Goal: Transaction & Acquisition: Purchase product/service

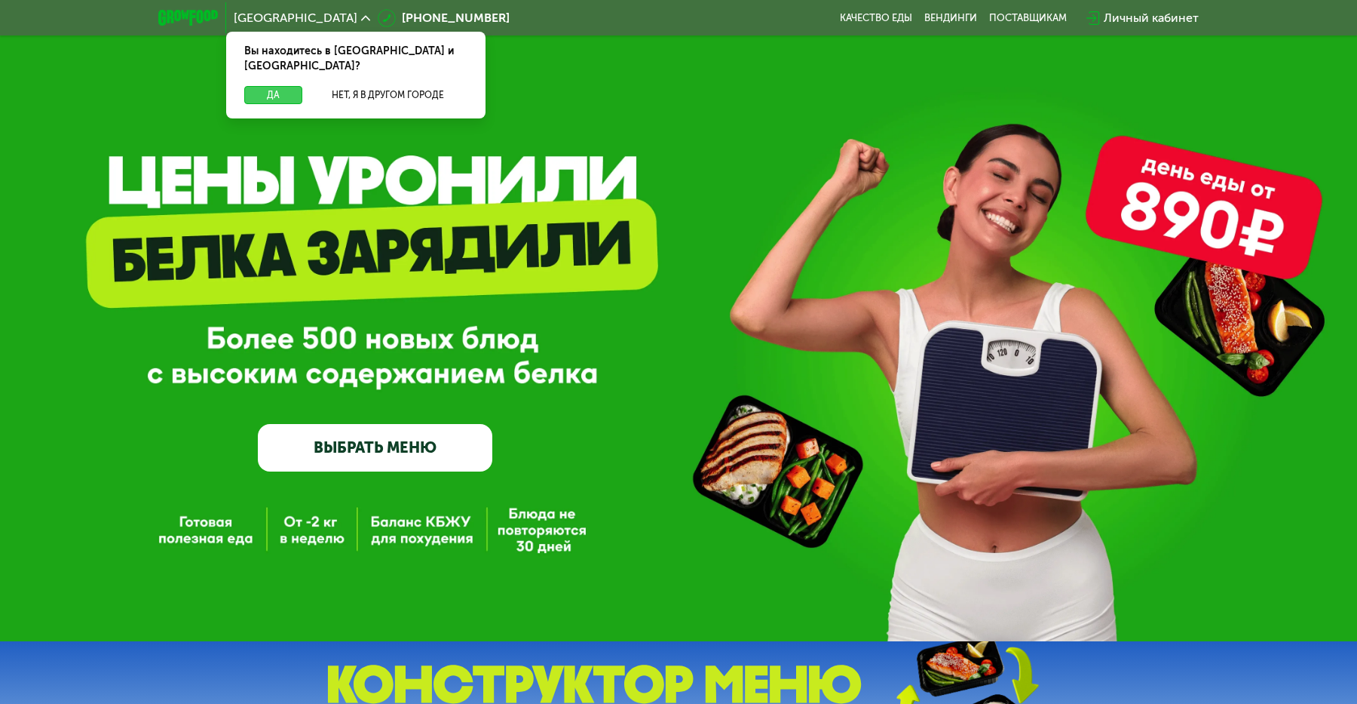
click at [253, 86] on button "Да" at bounding box center [273, 95] width 58 height 18
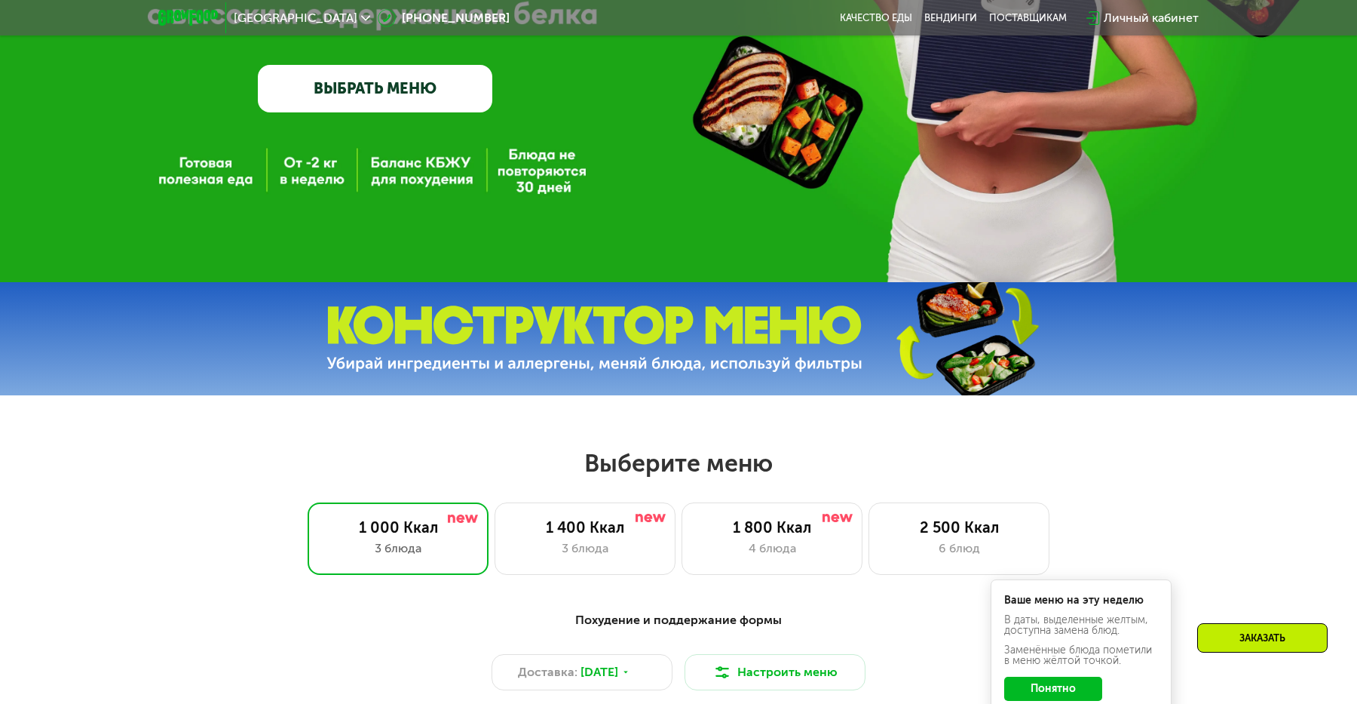
scroll to position [700, 0]
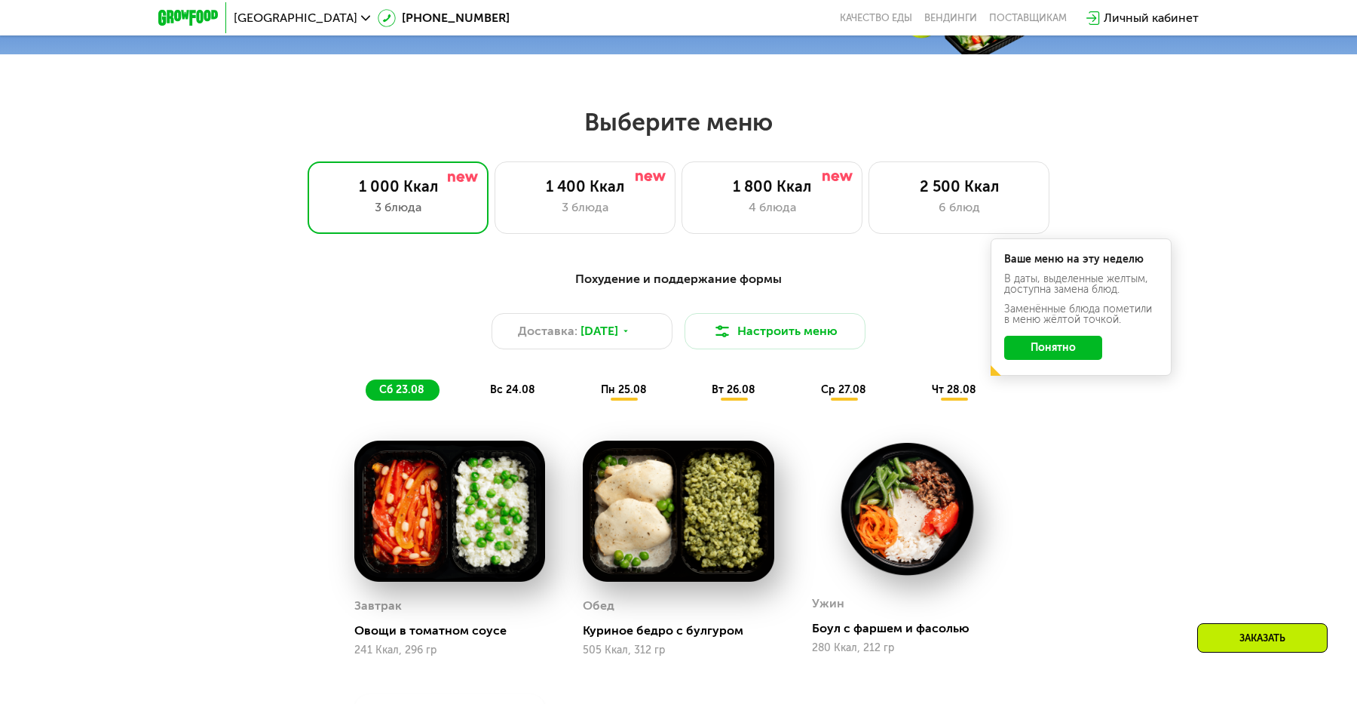
click at [1032, 346] on button "Понятно" at bounding box center [1053, 348] width 98 height 24
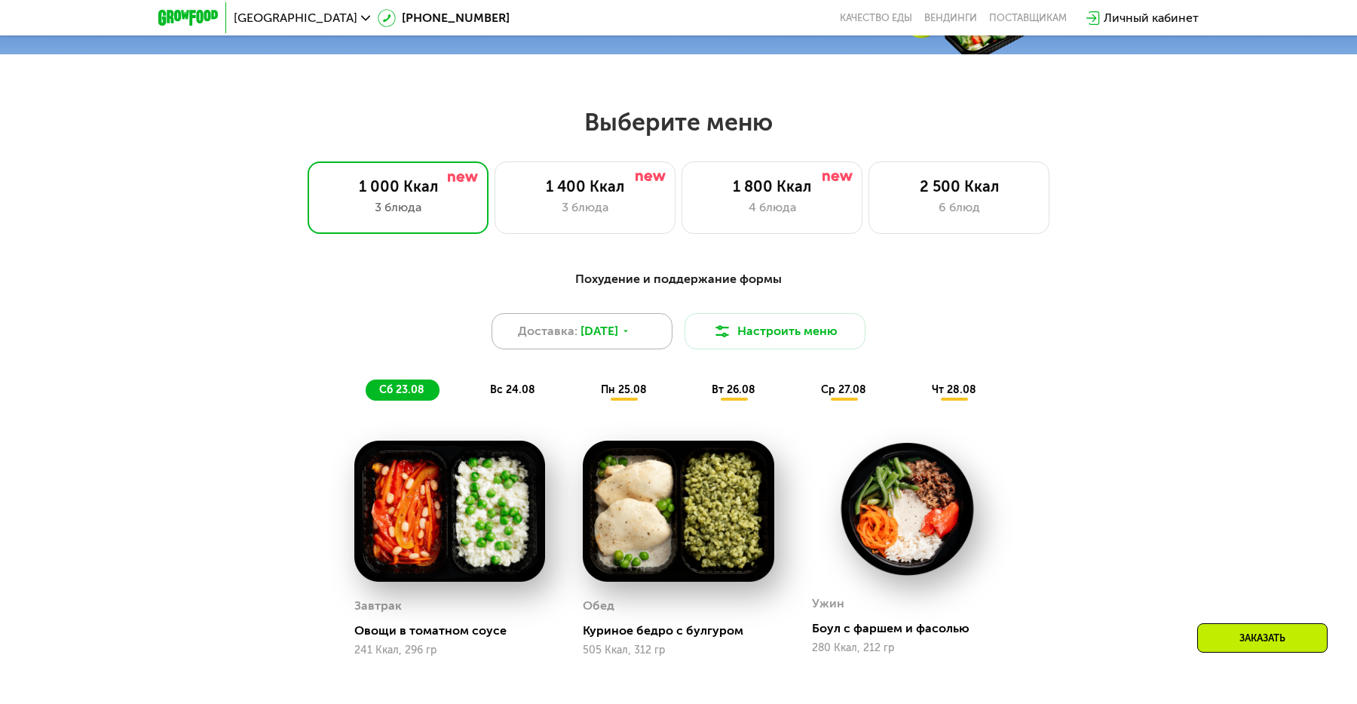
click at [576, 326] on div "Доставка: [DATE]" at bounding box center [582, 331] width 181 height 36
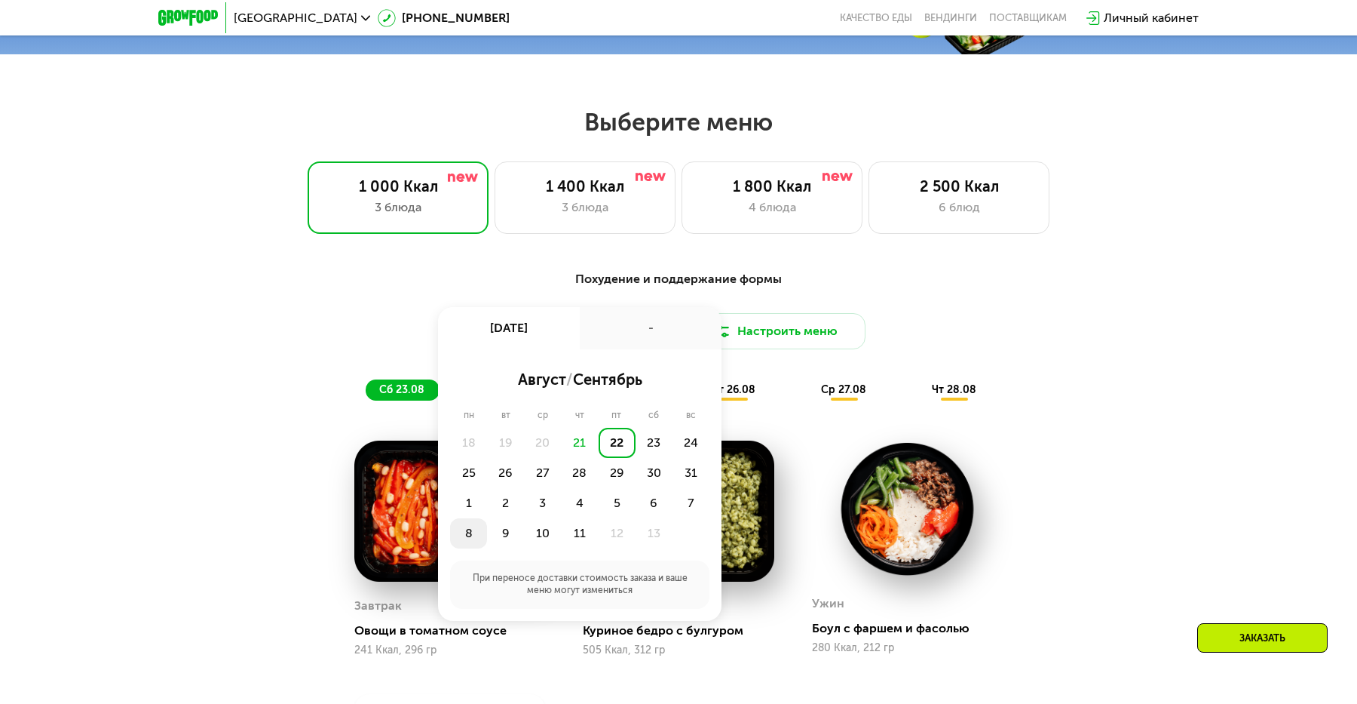
click at [487, 526] on div "8" at bounding box center [505, 533] width 37 height 30
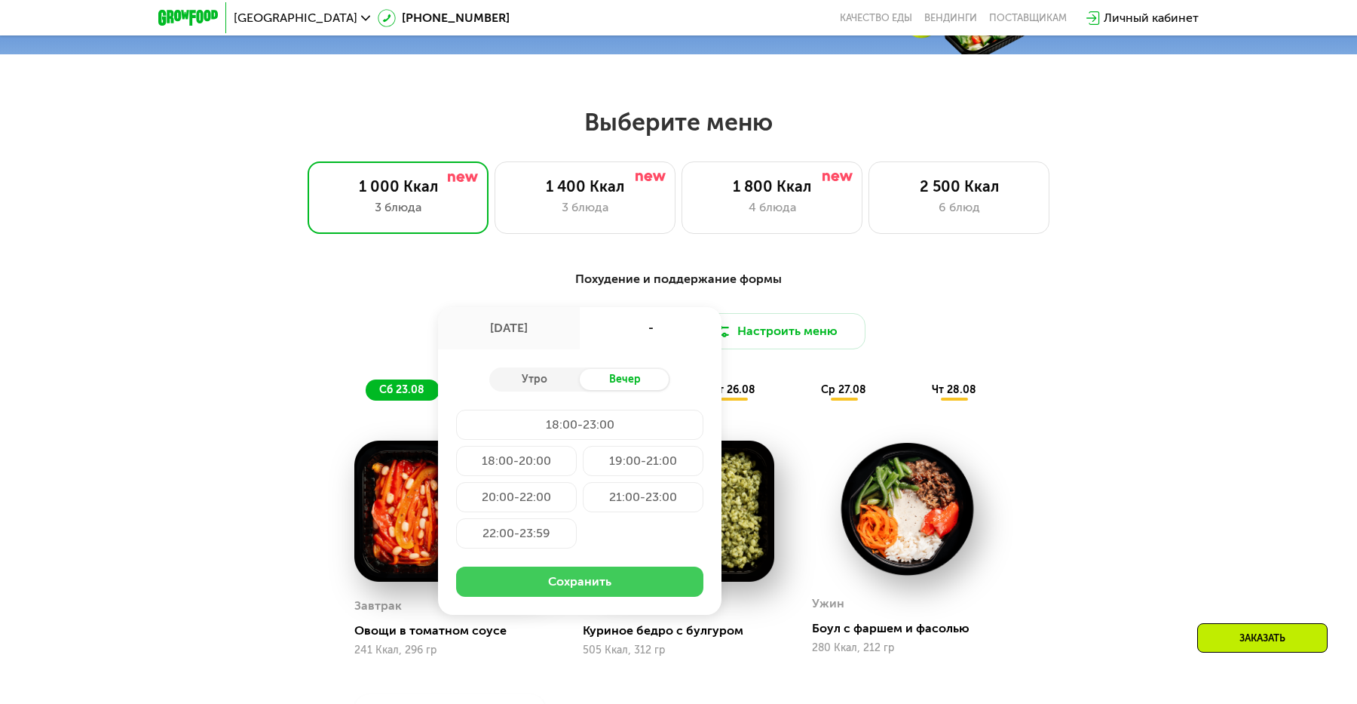
click at [565, 572] on button "Сохранить" at bounding box center [579, 581] width 247 height 30
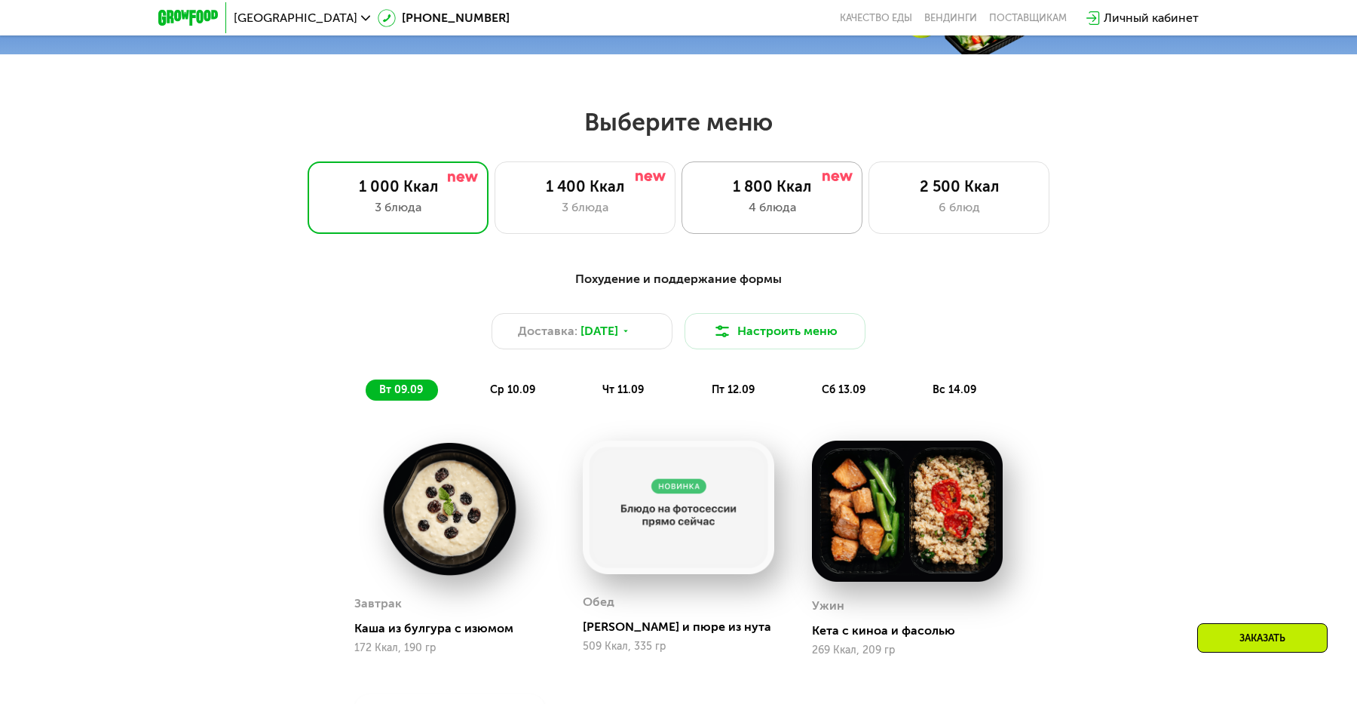
click at [805, 198] on div "4 блюда" at bounding box center [771, 207] width 149 height 18
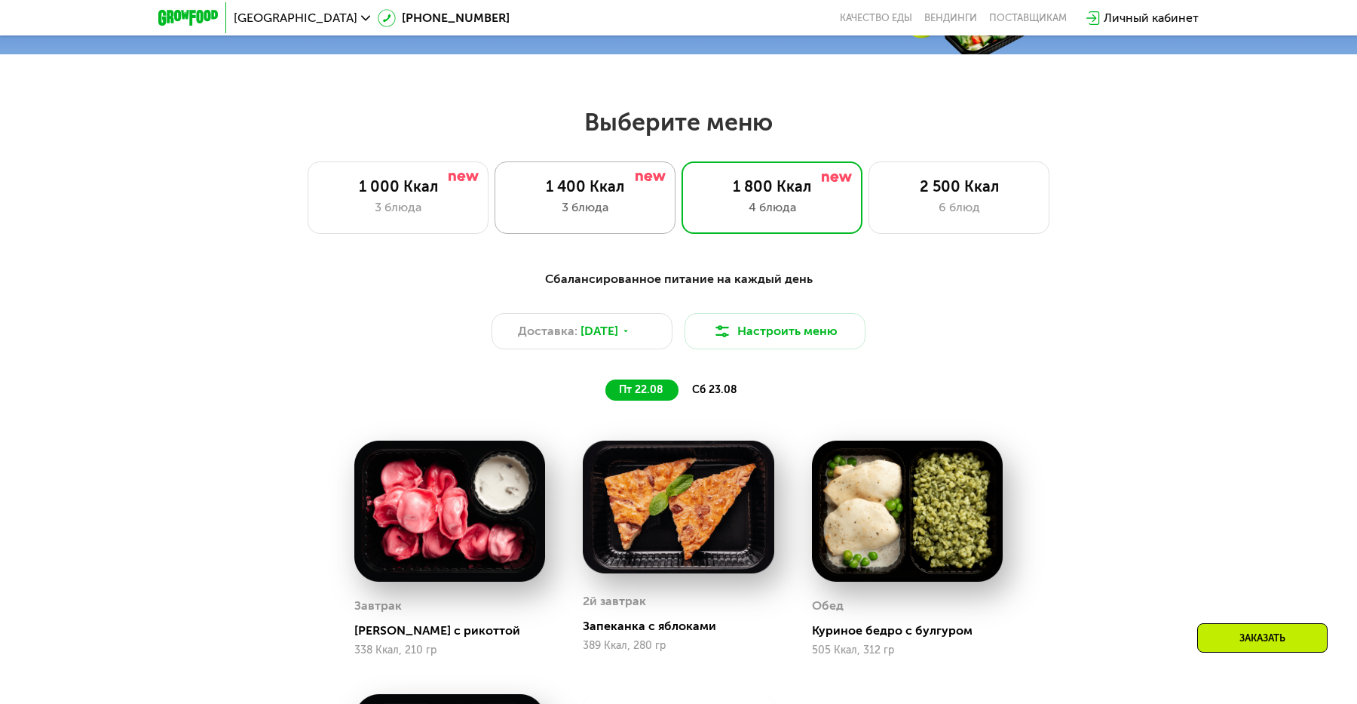
click at [613, 215] on div "3 блюда" at bounding box center [584, 207] width 149 height 18
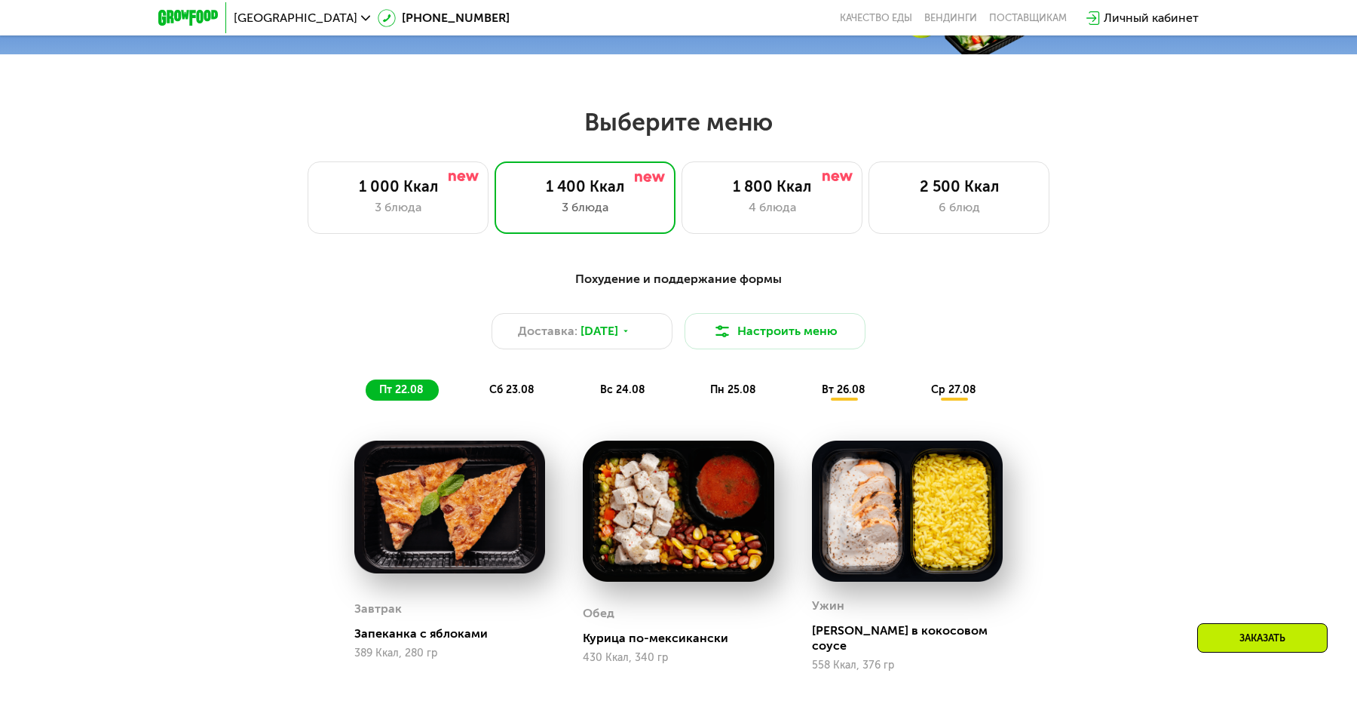
click at [817, 158] on div "Выберите меню 1 000 Ккал 3 блюда 1 400 Ккал 3 блюда 1 800 Ккал 4 блюда 2 500 Кк…" at bounding box center [678, 170] width 1357 height 127
click at [799, 188] on div "1 800 Ккал" at bounding box center [771, 186] width 149 height 18
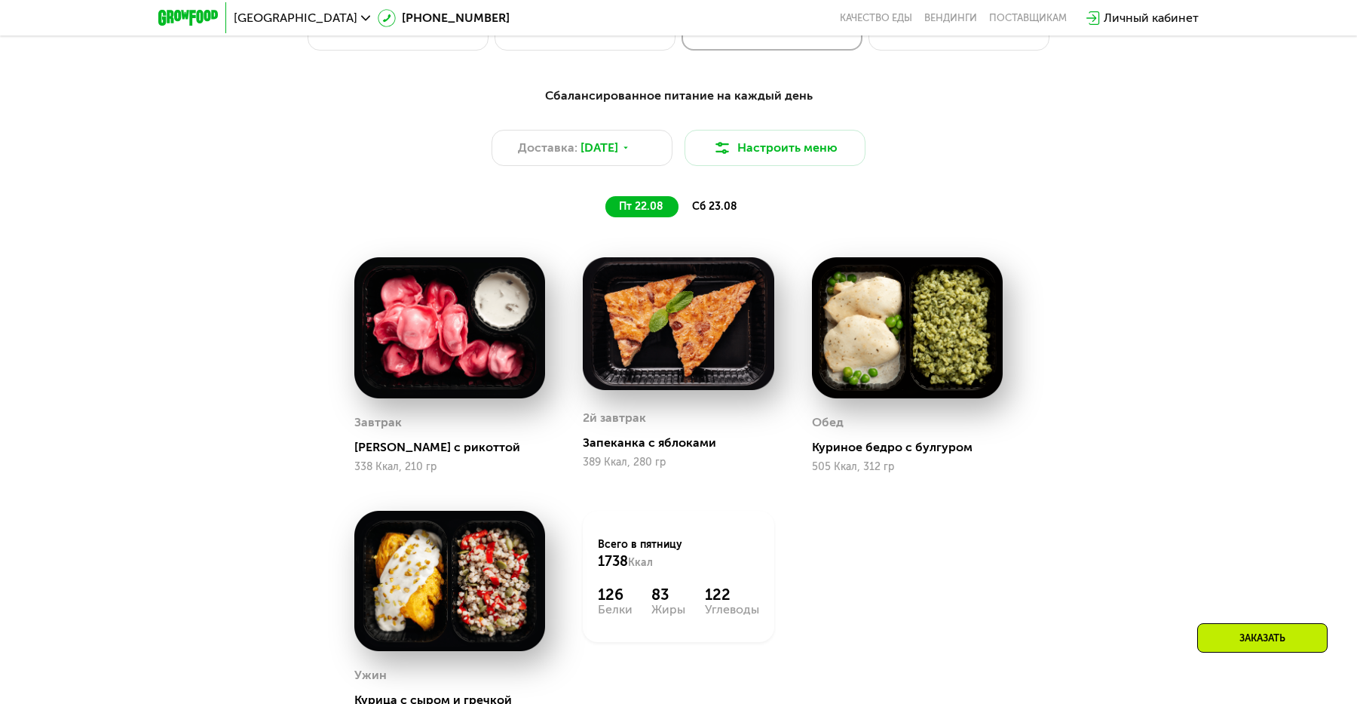
scroll to position [897, 0]
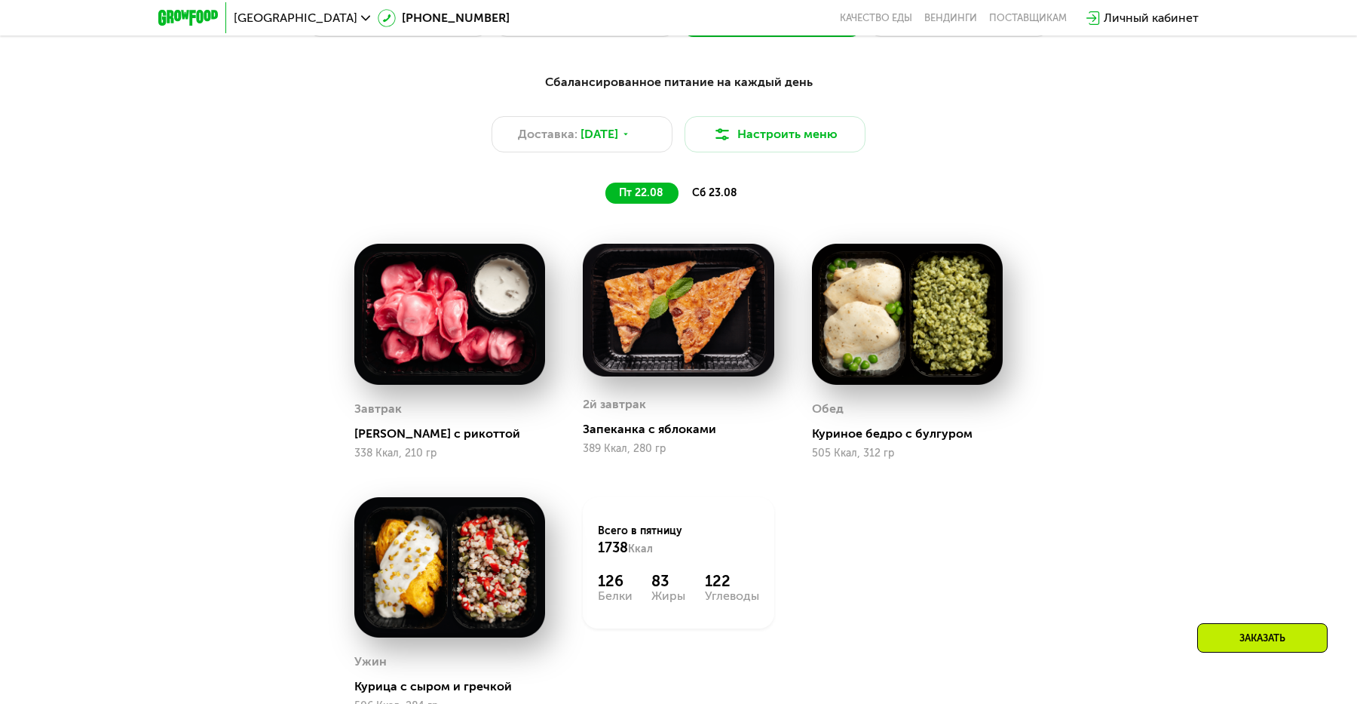
click at [727, 186] on span "сб 23.08" at bounding box center [714, 192] width 45 height 13
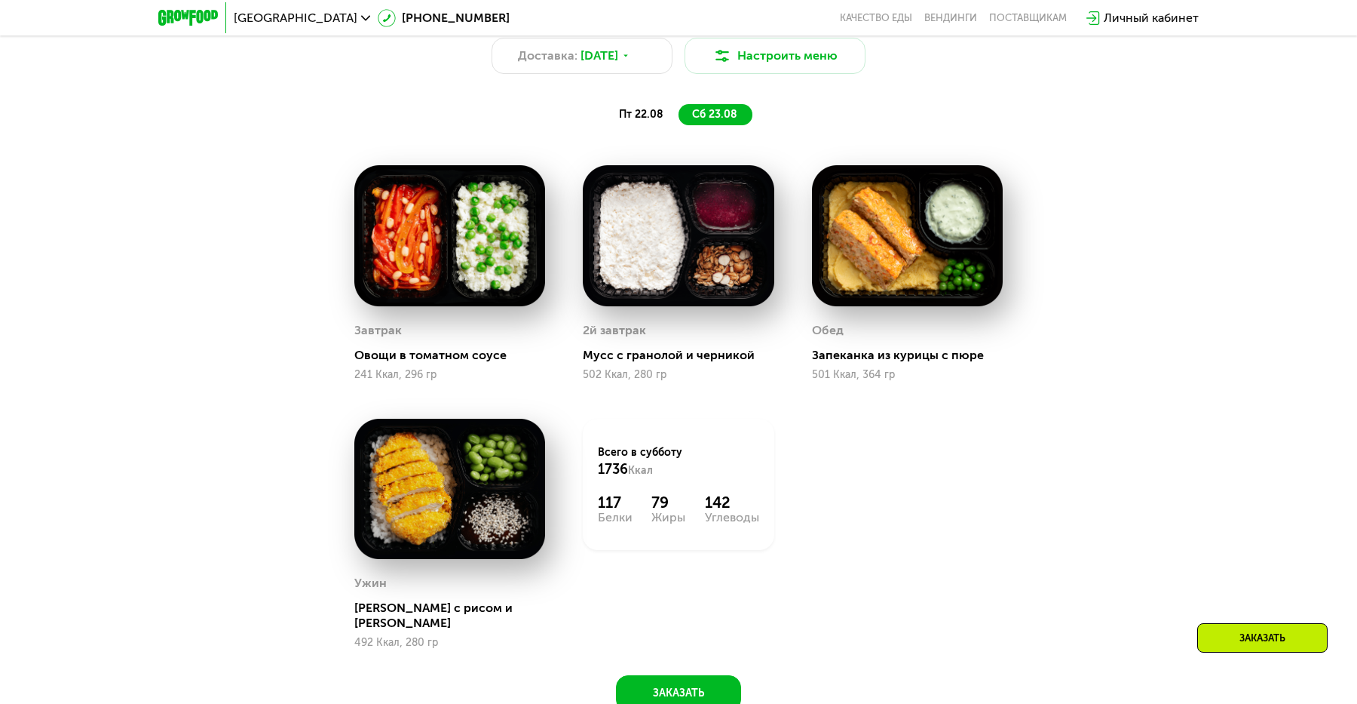
scroll to position [973, 0]
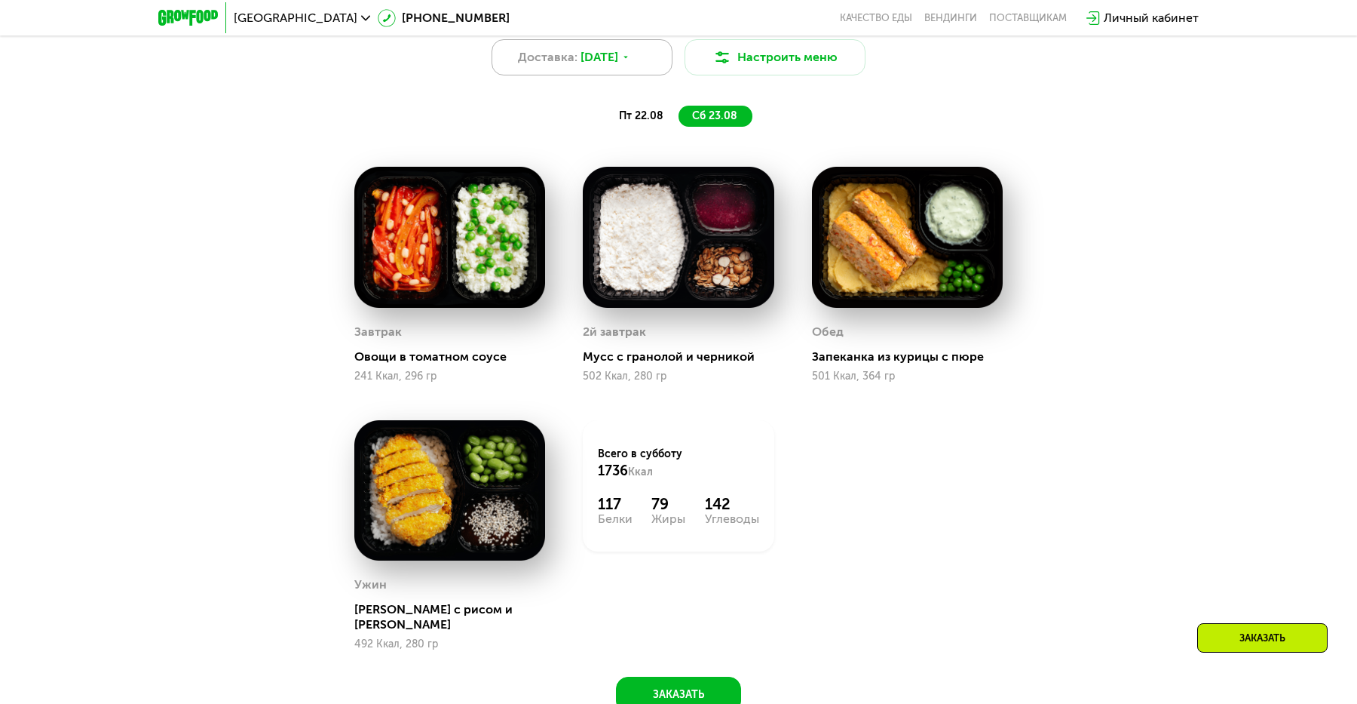
click at [594, 67] on div "Доставка: [DATE]" at bounding box center [582, 57] width 181 height 36
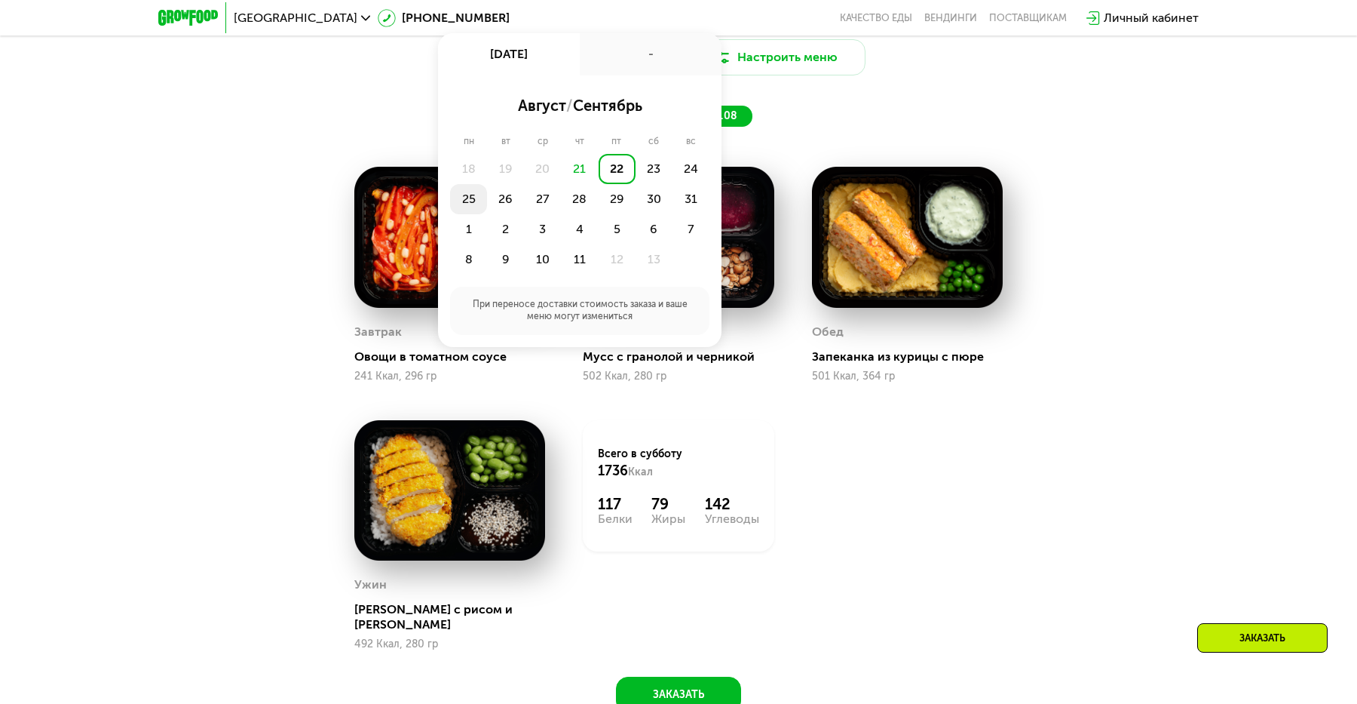
scroll to position [962, 0]
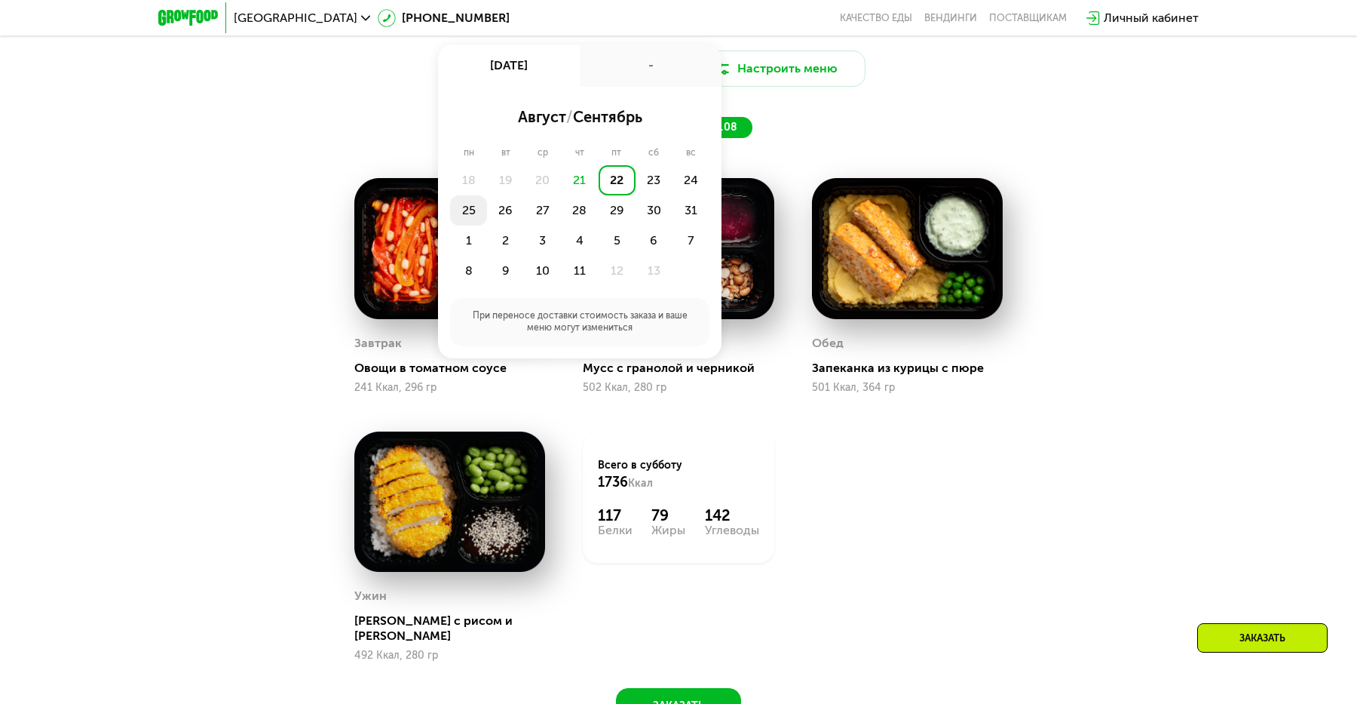
click at [487, 206] on div "25" at bounding box center [505, 210] width 37 height 30
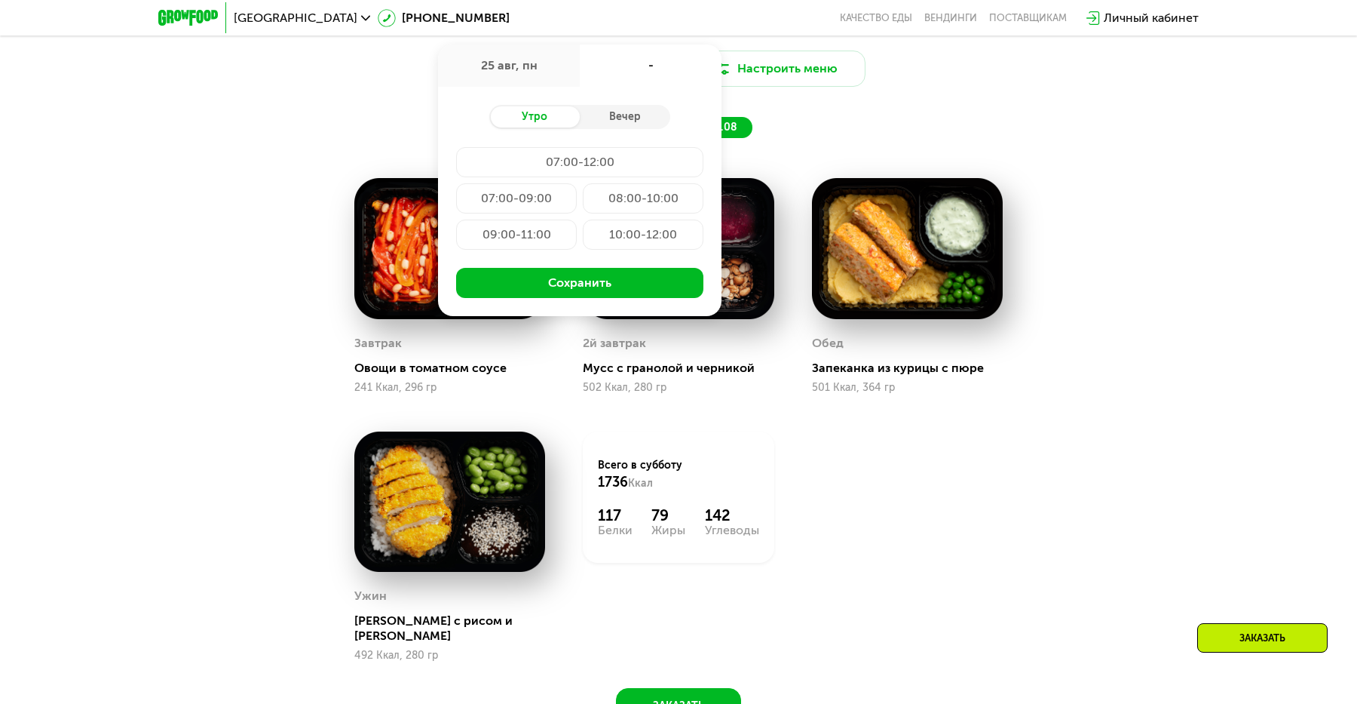
click at [583, 197] on div "07:00-09:00" at bounding box center [643, 198] width 121 height 30
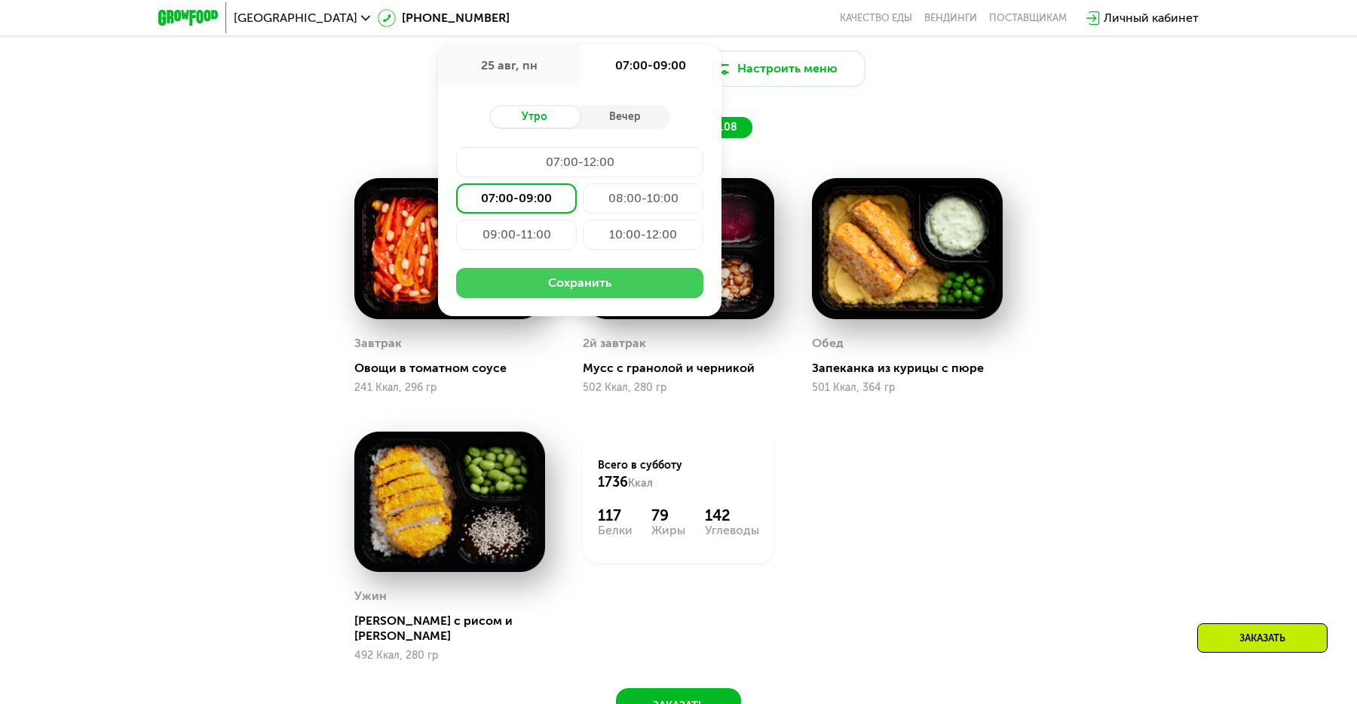
click at [598, 287] on button "Сохранить" at bounding box center [579, 283] width 247 height 30
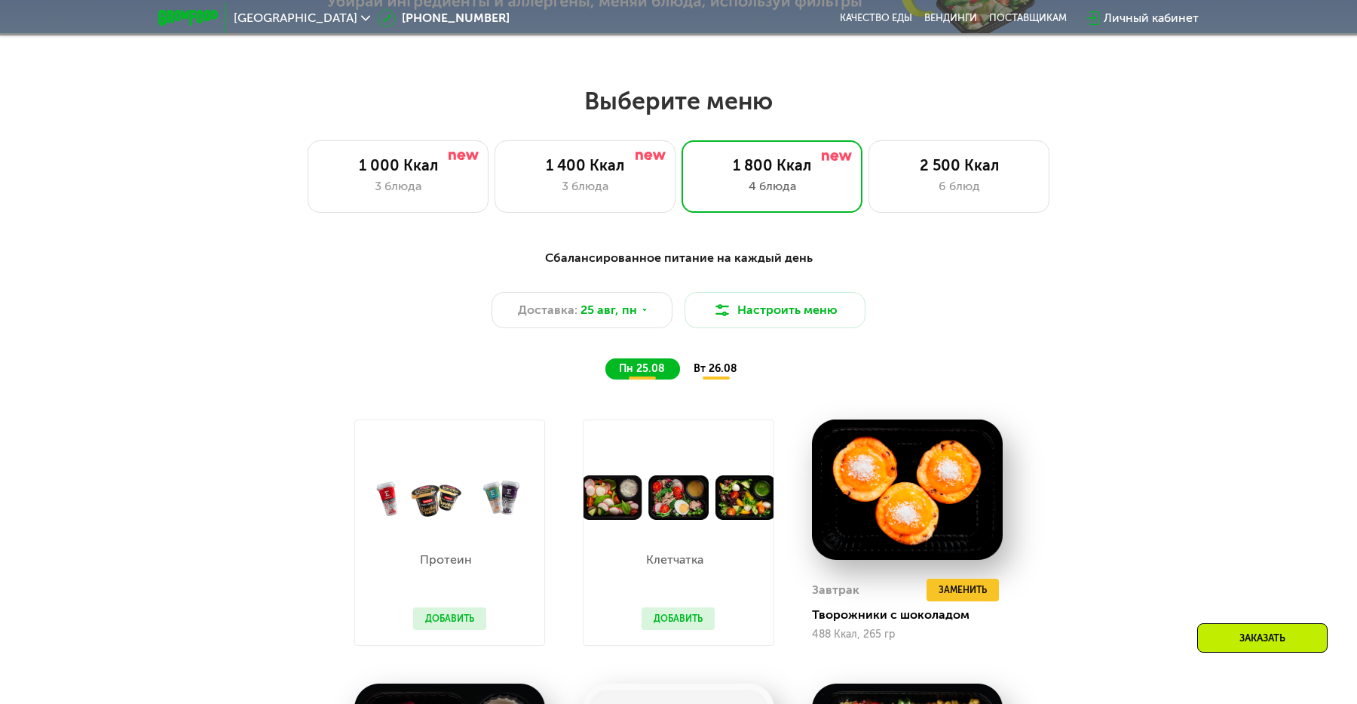
scroll to position [963, 0]
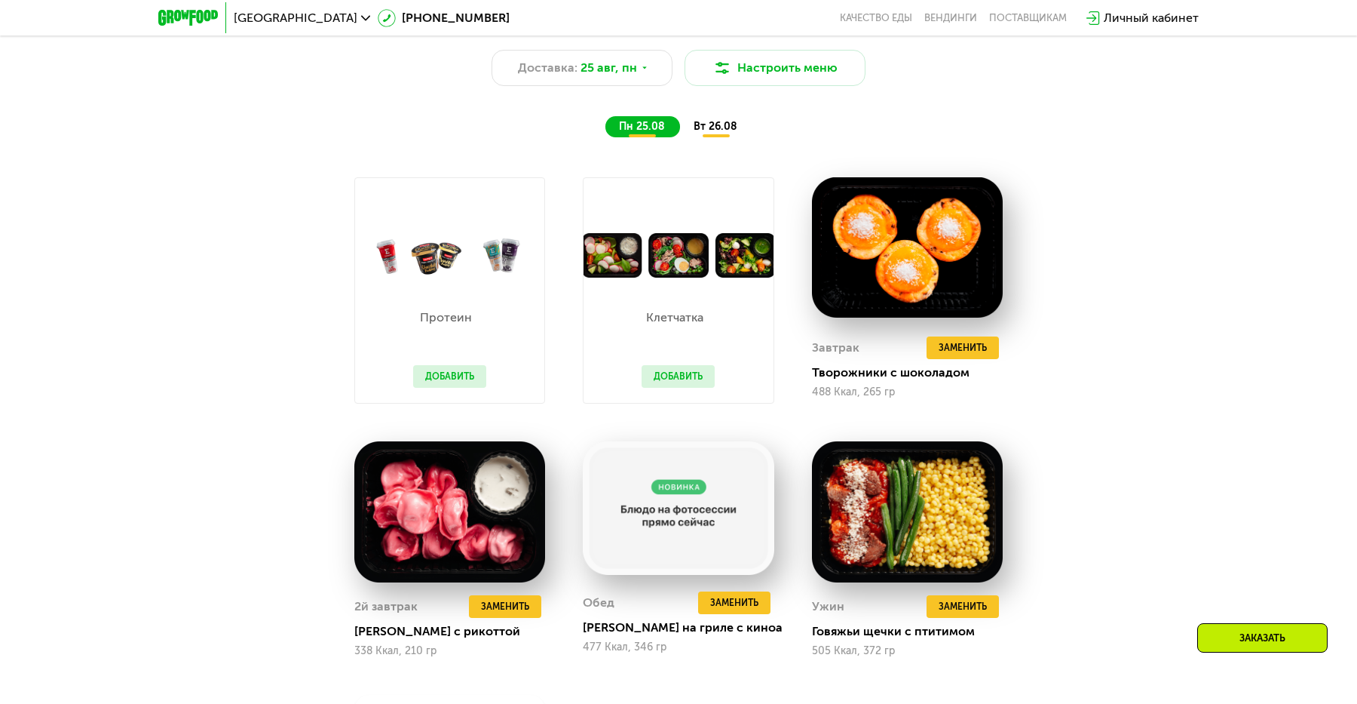
click at [455, 380] on button "Добавить" at bounding box center [449, 376] width 73 height 23
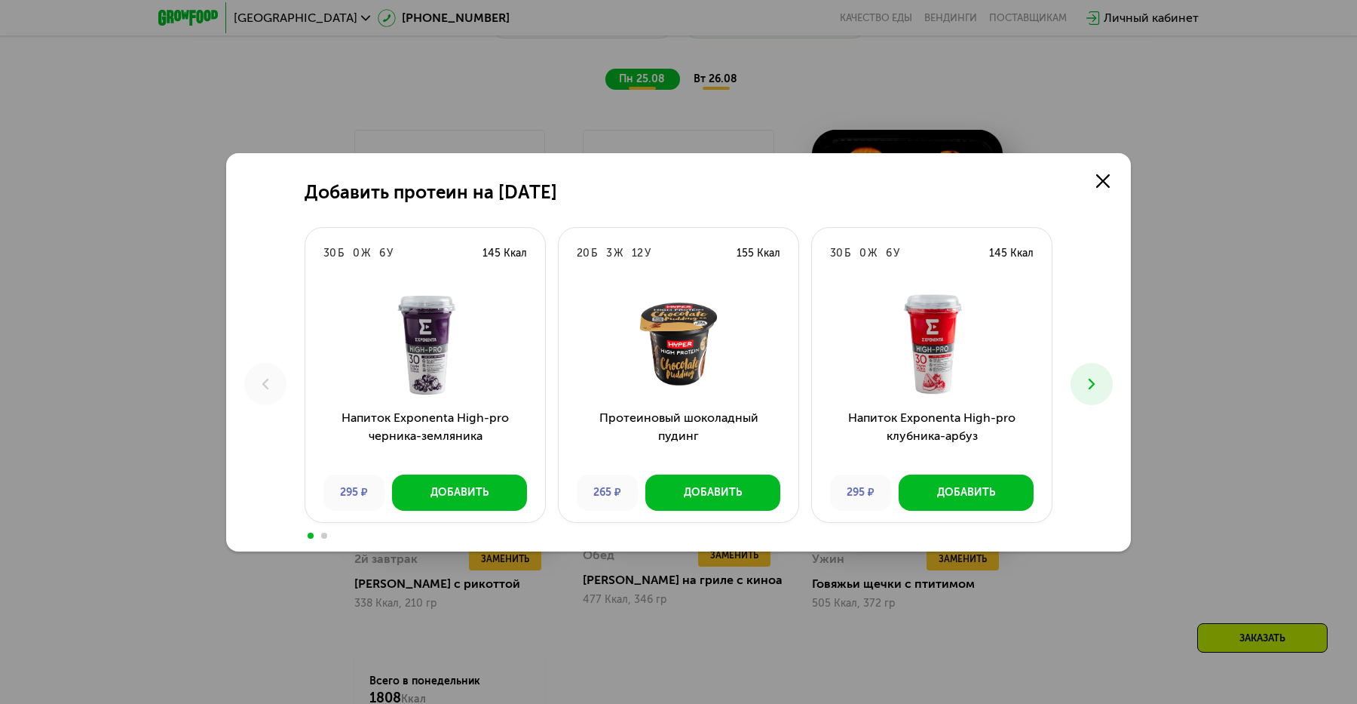
scroll to position [1007, 0]
click at [1096, 372] on button at bounding box center [1092, 384] width 42 height 42
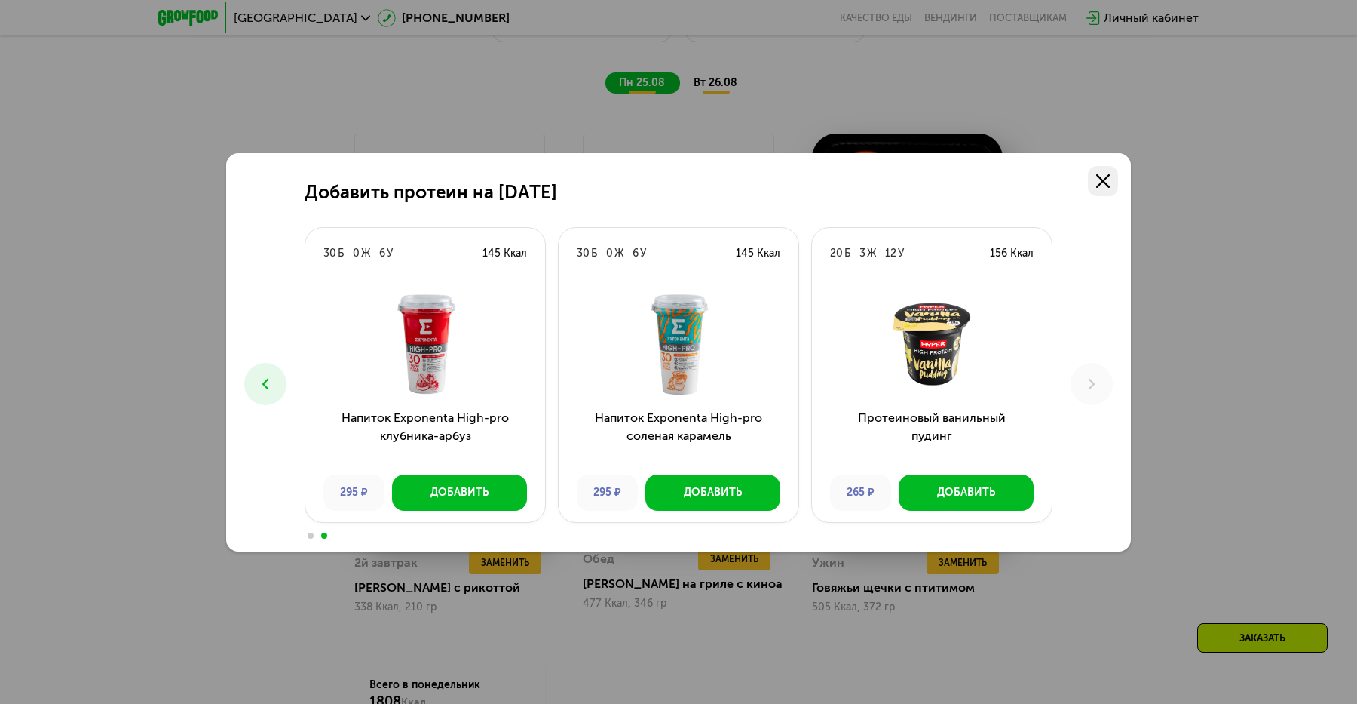
click at [1105, 183] on use at bounding box center [1103, 181] width 14 height 14
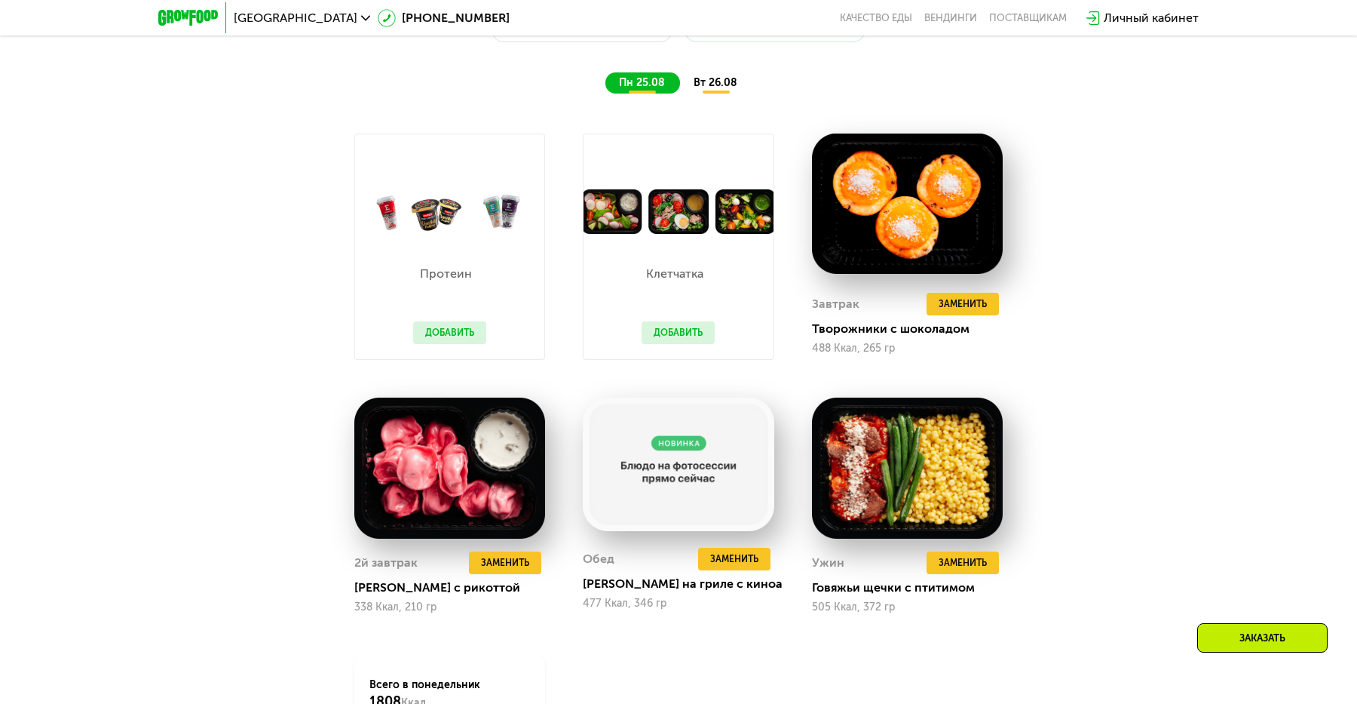
click at [691, 265] on div "Клетчатка Добавить" at bounding box center [678, 296] width 103 height 125
click at [689, 330] on button "Добавить" at bounding box center [678, 332] width 73 height 23
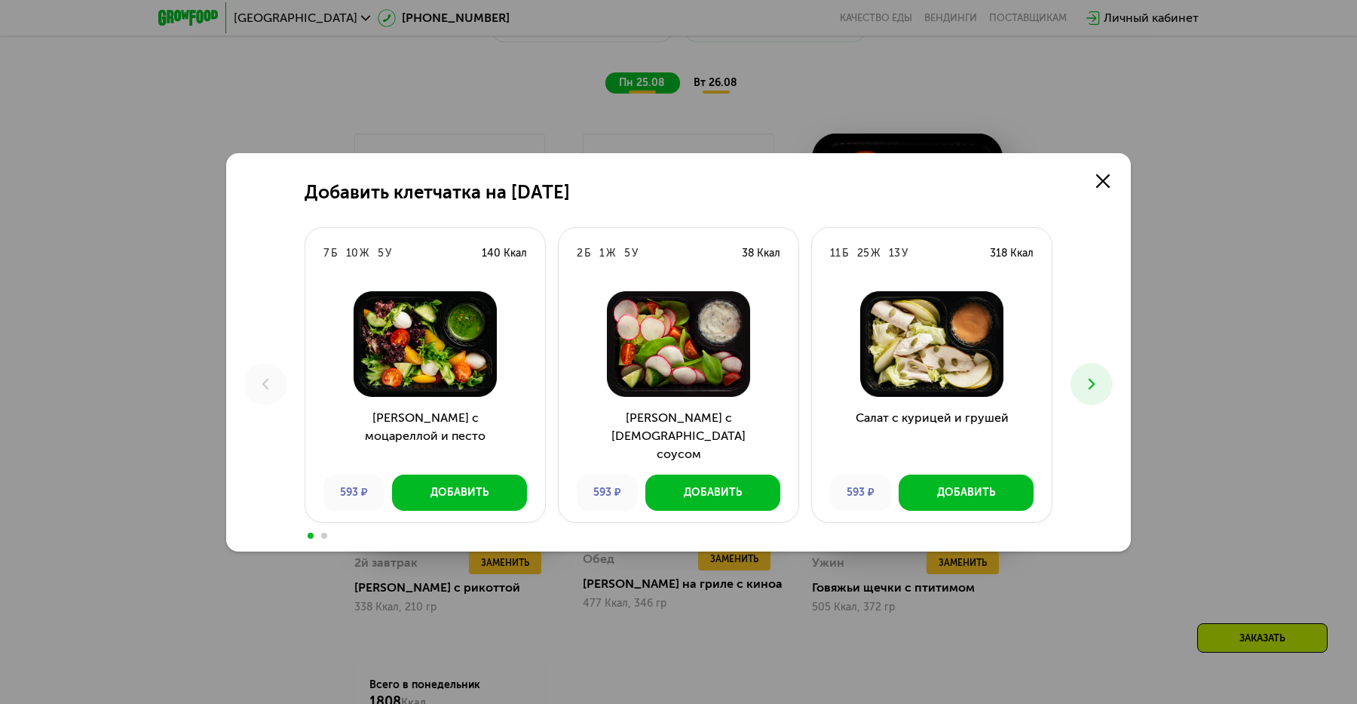
click at [1105, 377] on button at bounding box center [1092, 384] width 42 height 42
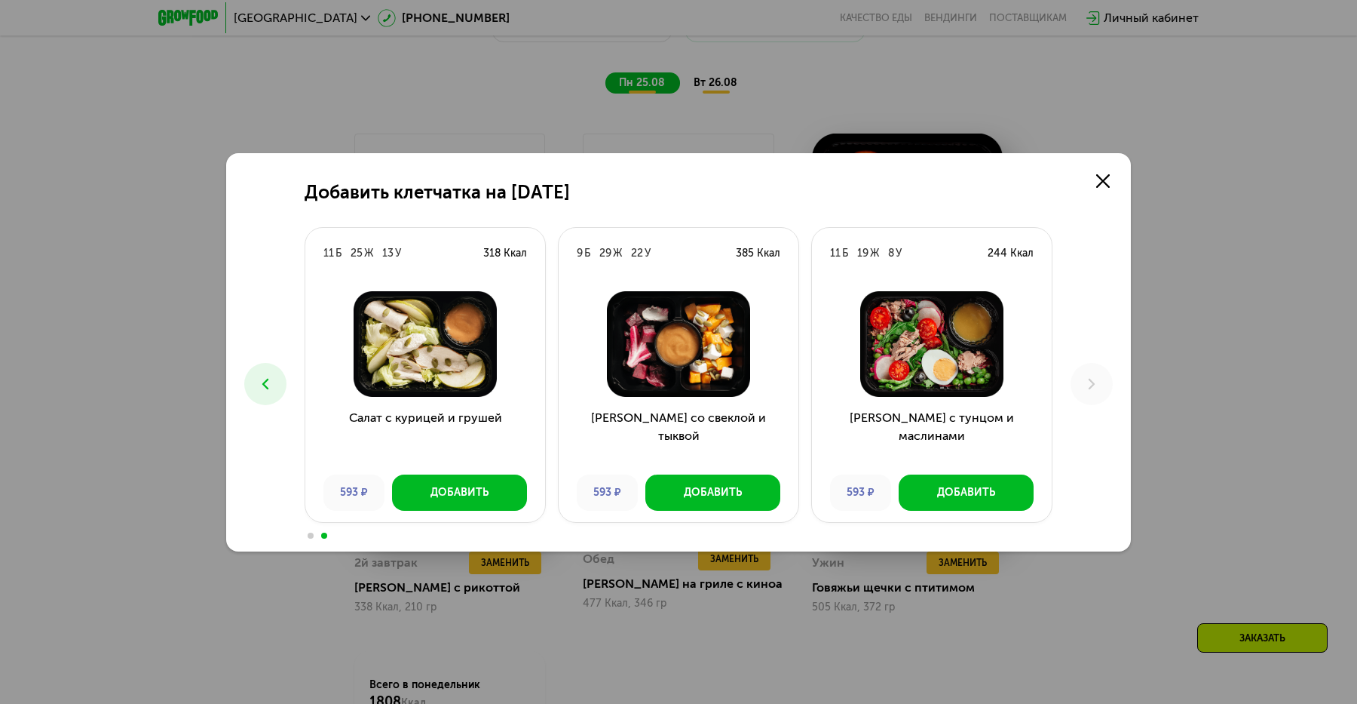
click at [1118, 183] on div "Добавить клетчатка на [DATE] 7 Б 10 Ж 5 У 140 Ккал Салат с моцареллой и песто 5…" at bounding box center [678, 352] width 905 height 398
click at [1117, 182] on link at bounding box center [1103, 181] width 30 height 30
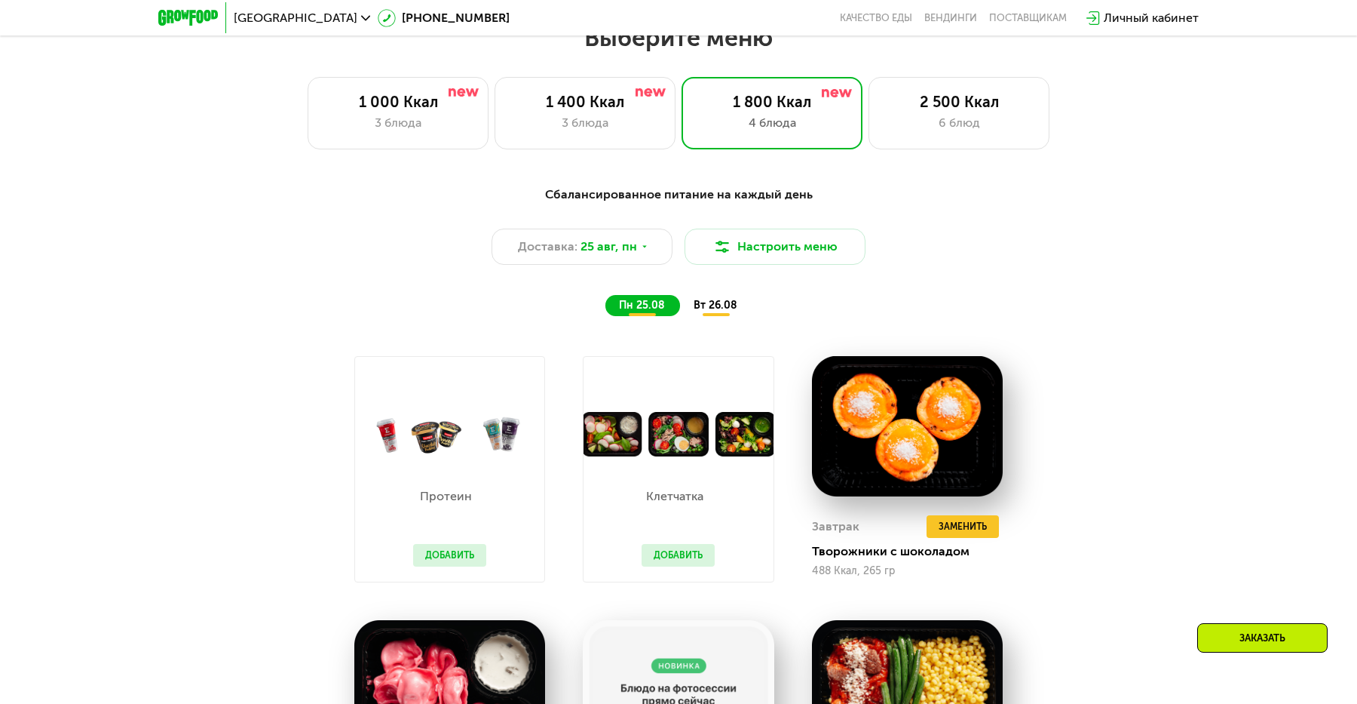
scroll to position [859, 0]
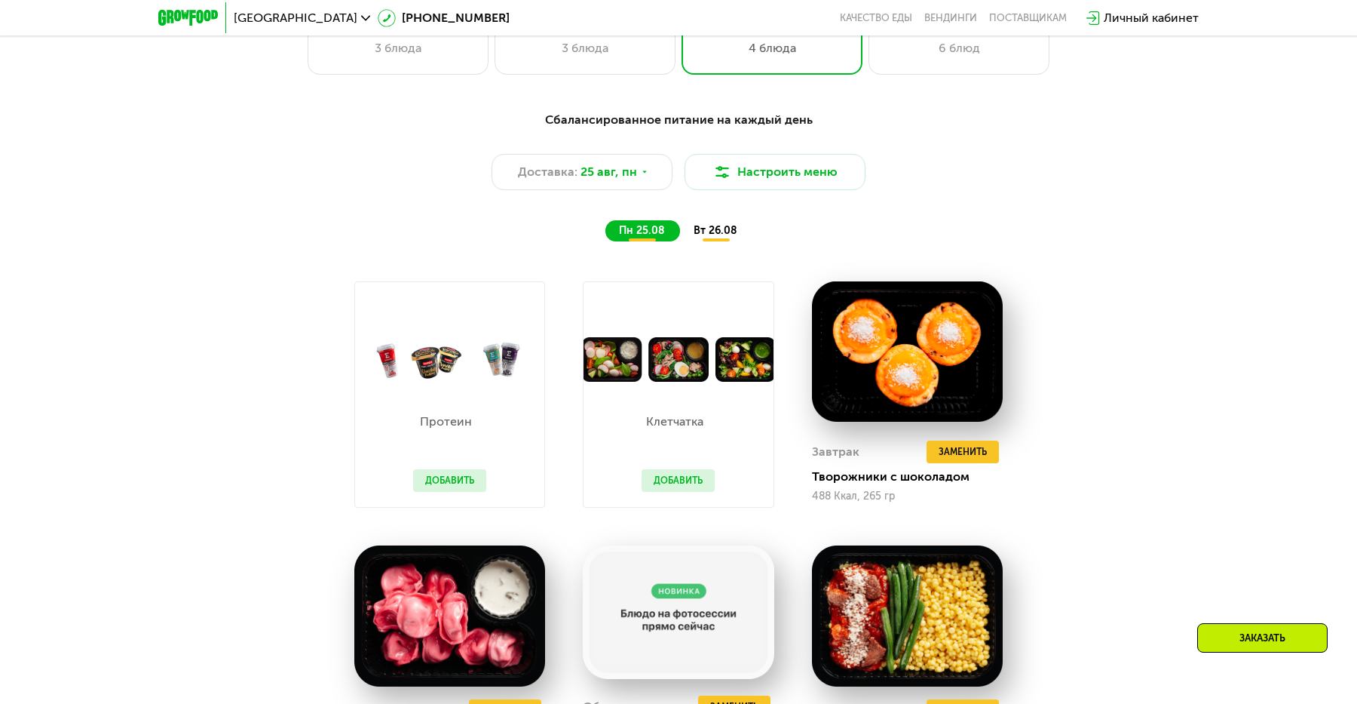
click at [716, 225] on span "вт 26.08" at bounding box center [716, 230] width 44 height 13
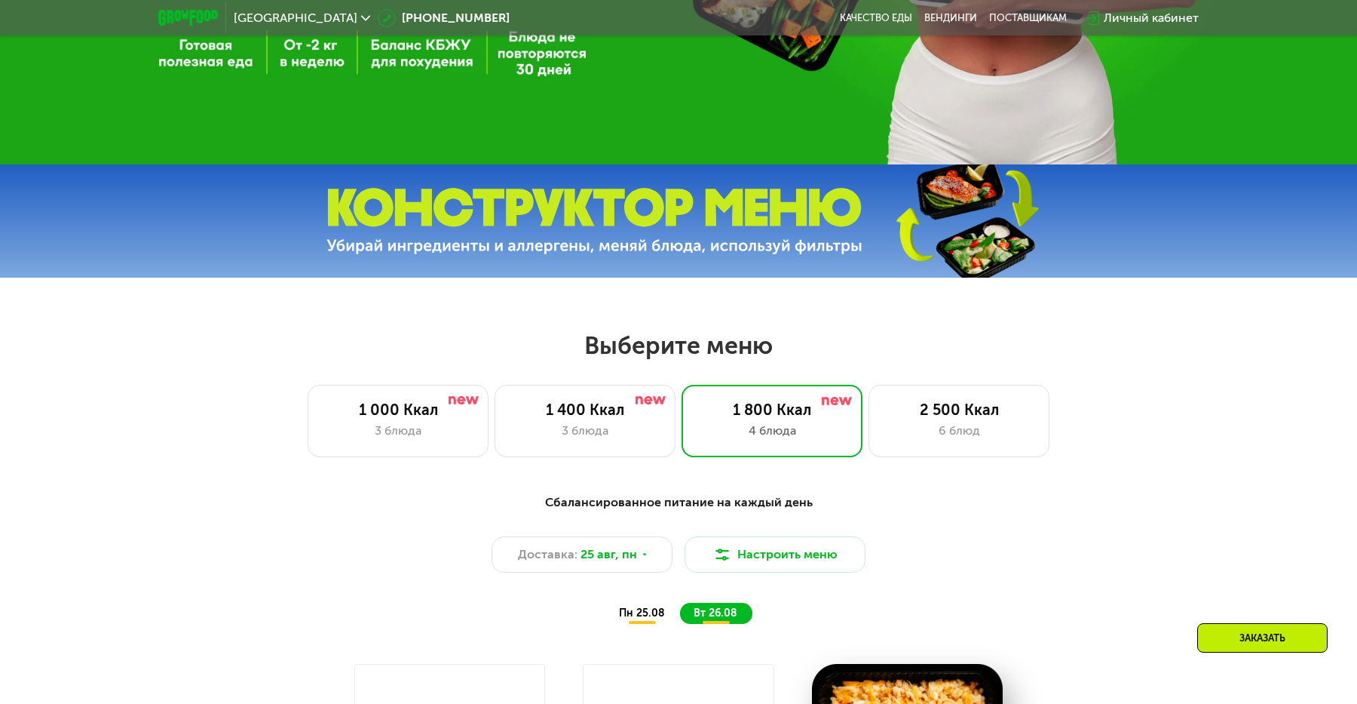
scroll to position [227, 0]
